Goal: Register for event/course

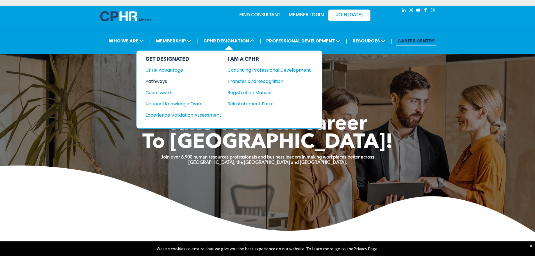
click at [160, 81] on div "Pathways" at bounding box center [180, 81] width 68 height 7
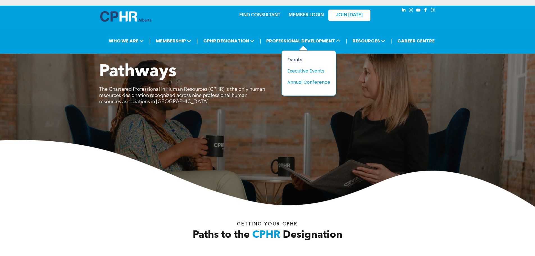
click at [289, 60] on div "Events" at bounding box center [307, 59] width 39 height 7
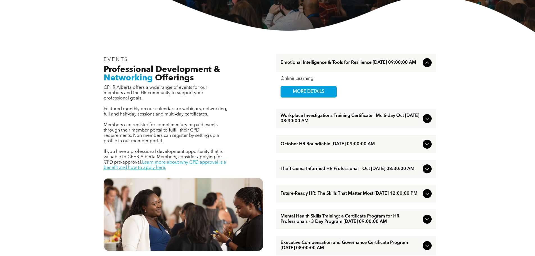
scroll to position [169, 0]
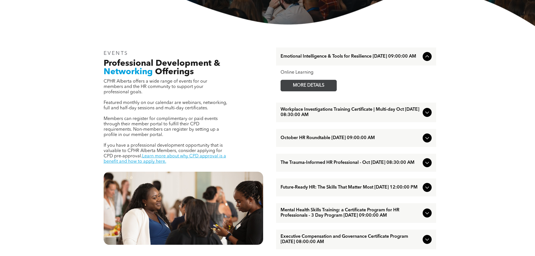
click at [311, 89] on span "MORE DETAILS" at bounding box center [309, 85] width 44 height 11
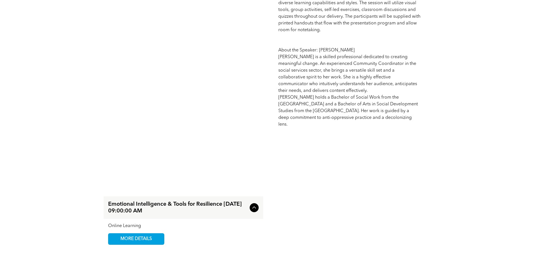
scroll to position [534, 0]
